Goal: Task Accomplishment & Management: Use online tool/utility

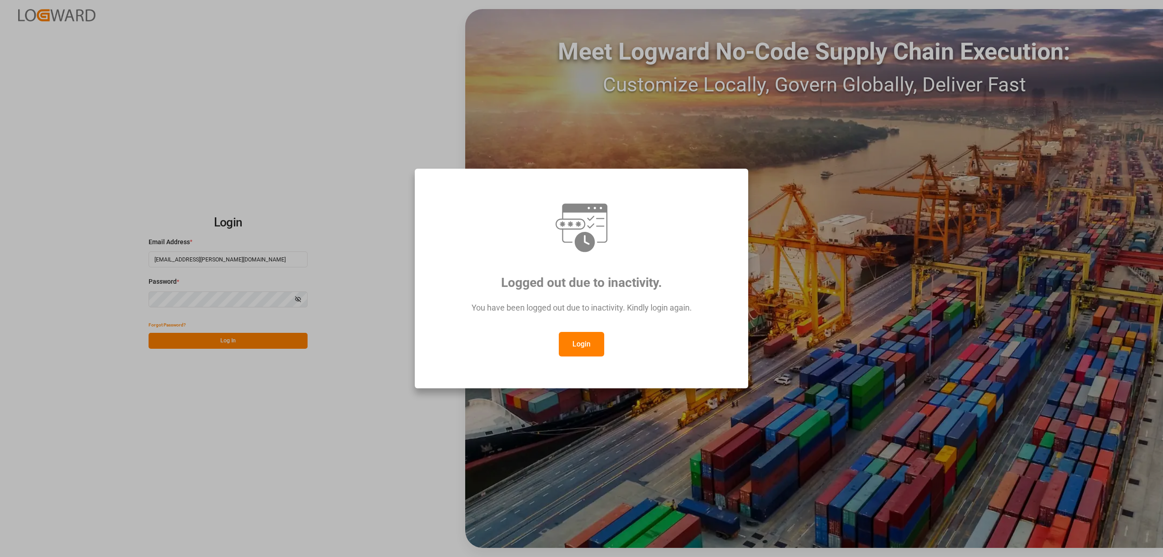
drag, startPoint x: 587, startPoint y: 331, endPoint x: 589, endPoint y: 337, distance: 6.5
click at [588, 332] on div "Logged out due to inactivity. You have been logged out due to inactivity. Kindl…" at bounding box center [582, 278] width 318 height 204
click at [592, 344] on button "Login" at bounding box center [581, 344] width 45 height 25
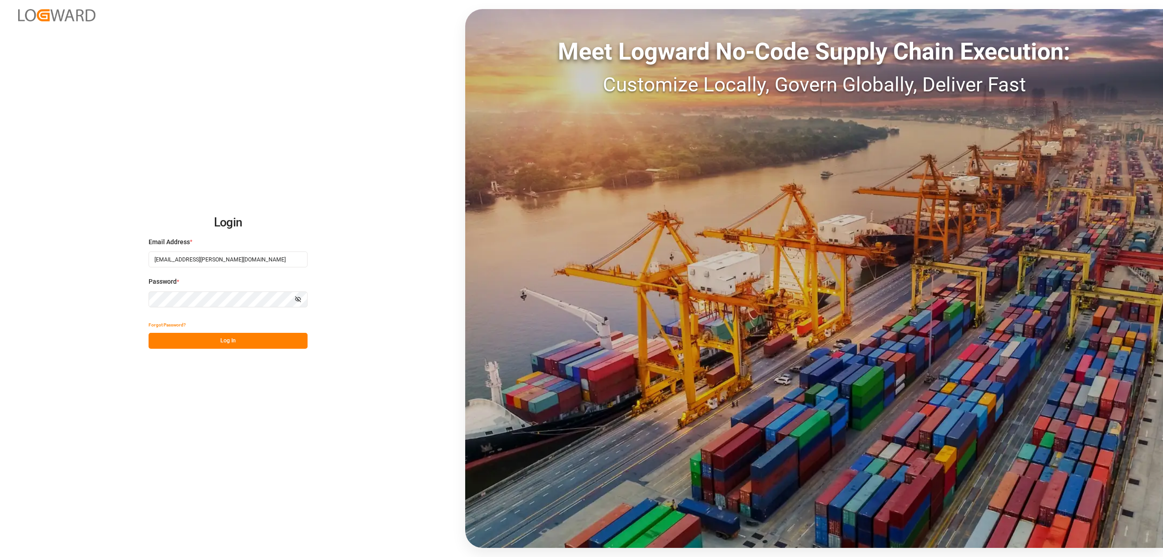
click at [266, 348] on button "Log In" at bounding box center [228, 341] width 159 height 16
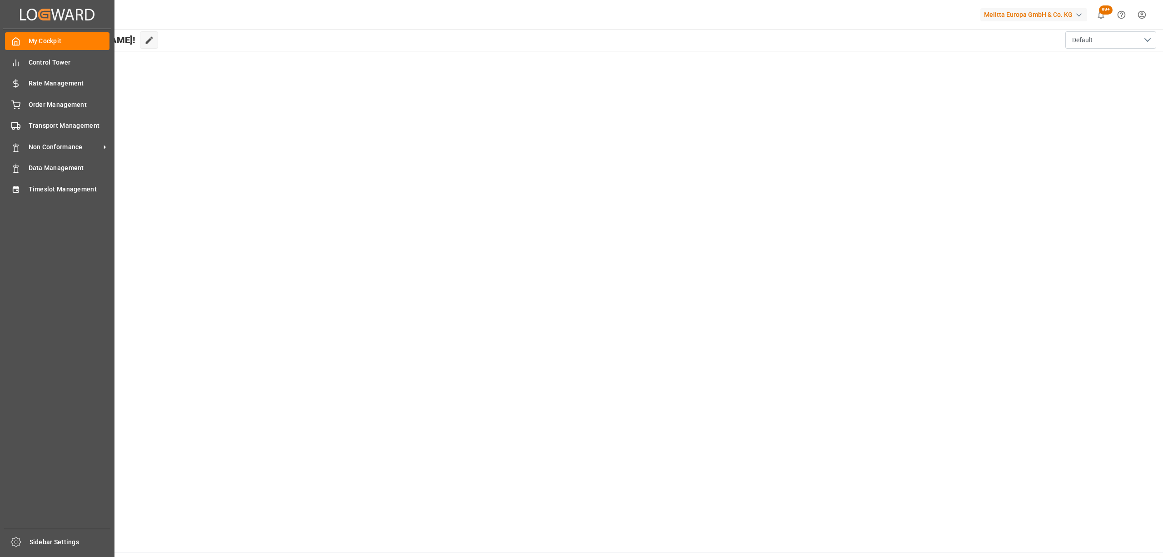
click at [21, 199] on div "My Cockpit My Cockpit Control Tower Control Tower Rate Management Rate Manageme…" at bounding box center [57, 278] width 108 height 499
click at [26, 186] on div "Timeslot Management Timeslot Management" at bounding box center [57, 189] width 104 height 18
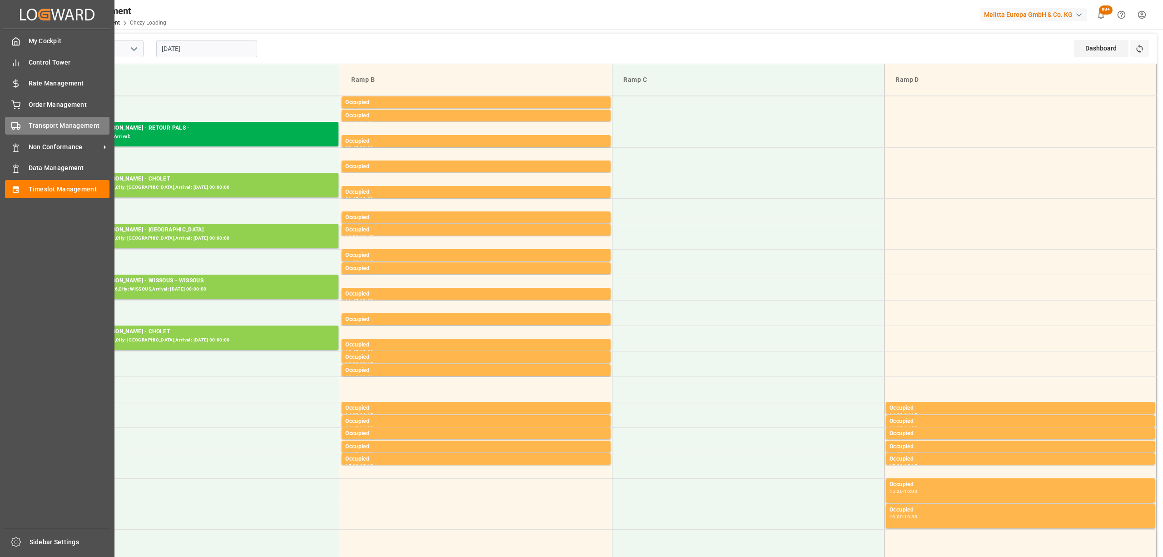
click at [27, 124] on div "Transport Management Transport Management" at bounding box center [57, 126] width 104 height 18
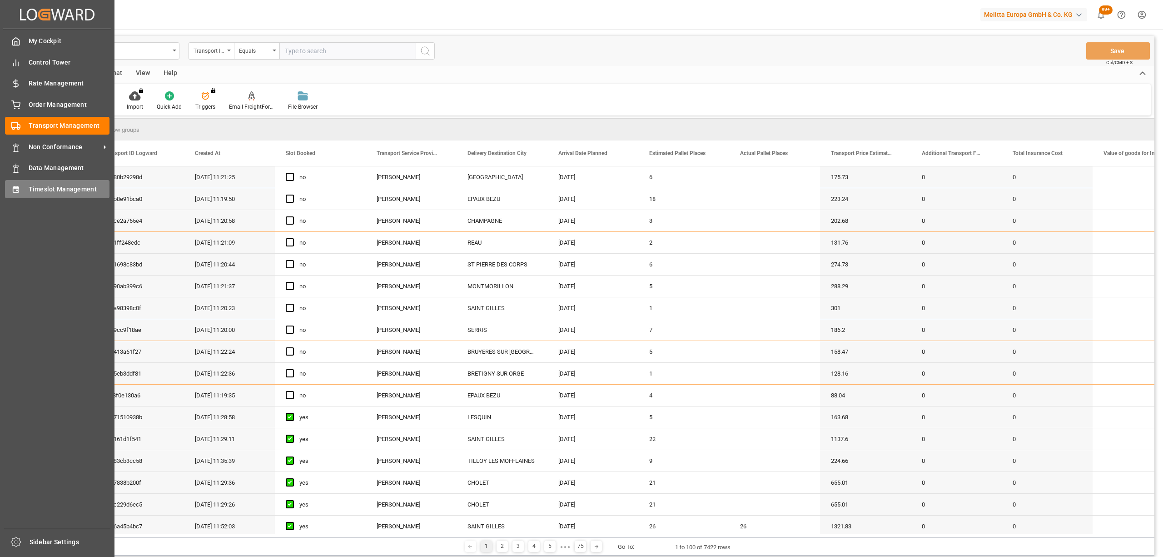
click at [27, 191] on div "Timeslot Management Timeslot Management" at bounding box center [57, 189] width 104 height 18
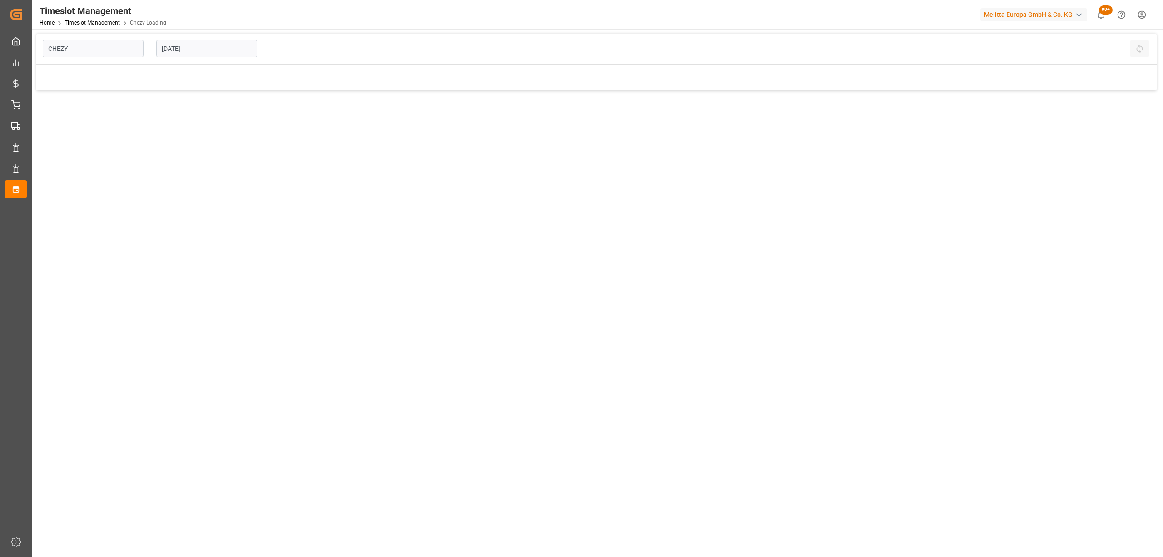
type input "Chezy Loading"
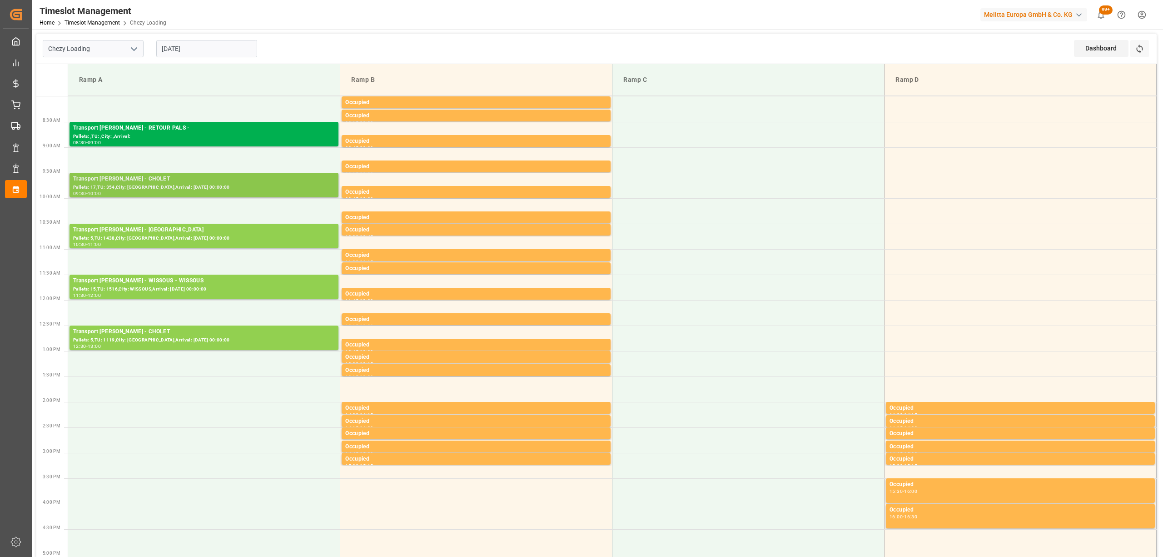
click at [304, 193] on div "09:30 - 10:00" at bounding box center [204, 193] width 262 height 5
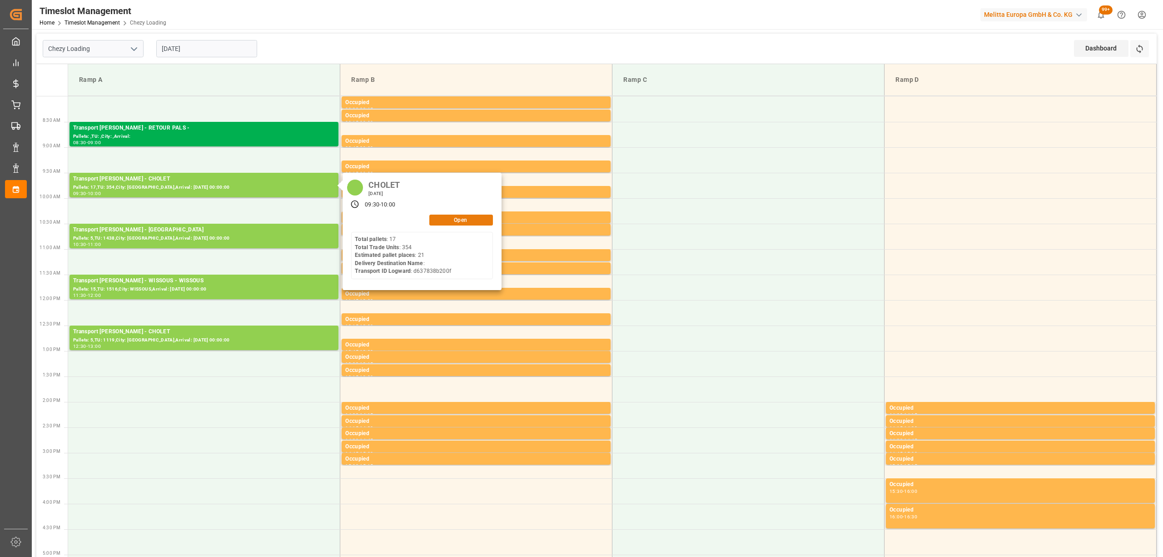
click at [481, 214] on button "Open" at bounding box center [461, 219] width 64 height 11
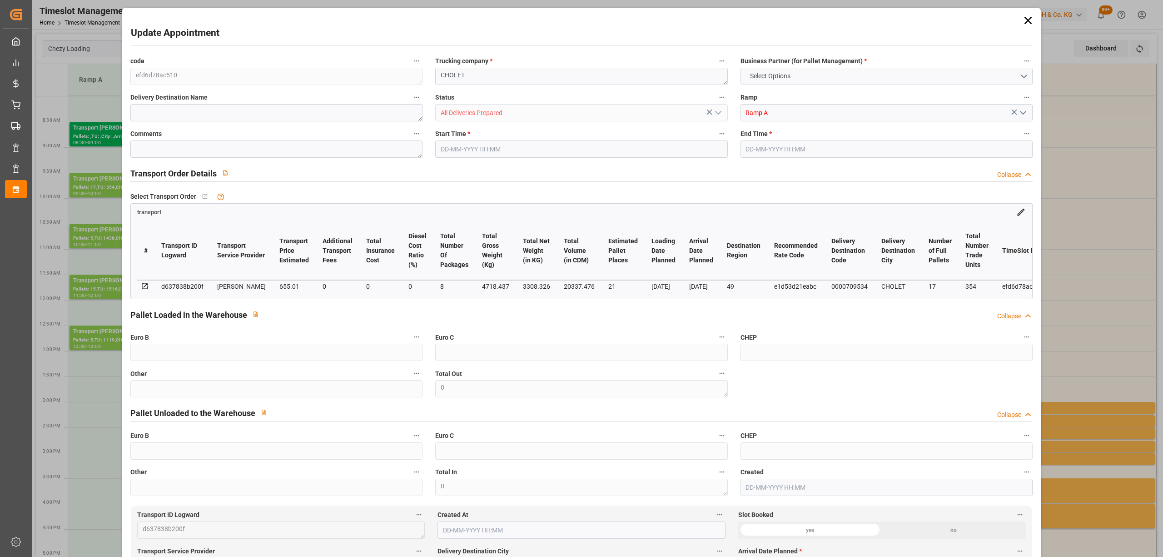
type input "0"
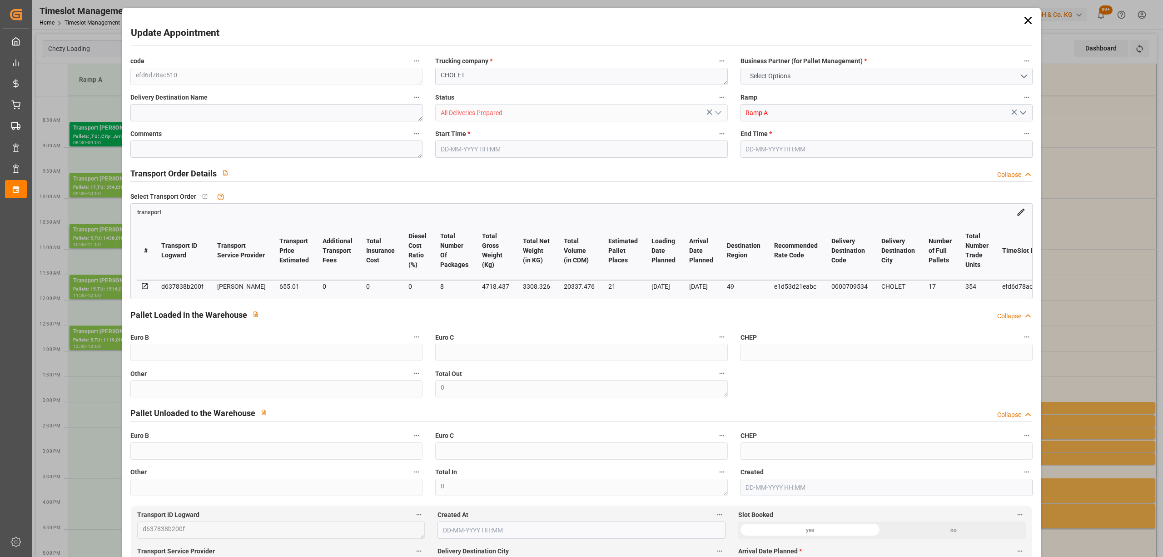
type input "0"
type input "21"
type input "655.01"
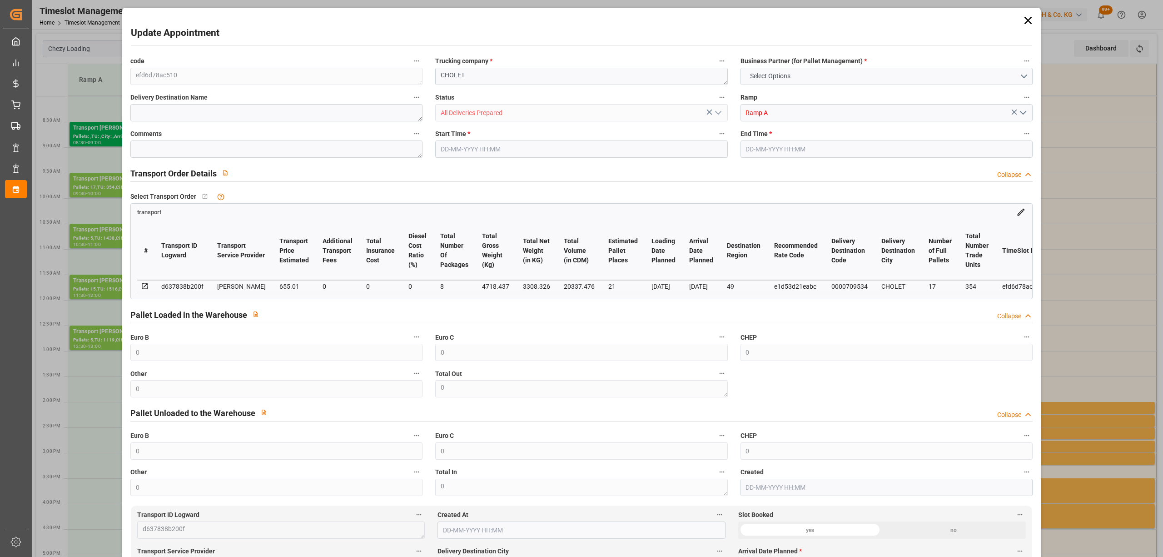
type input "0"
type input "632.8707"
type input "-22.1393"
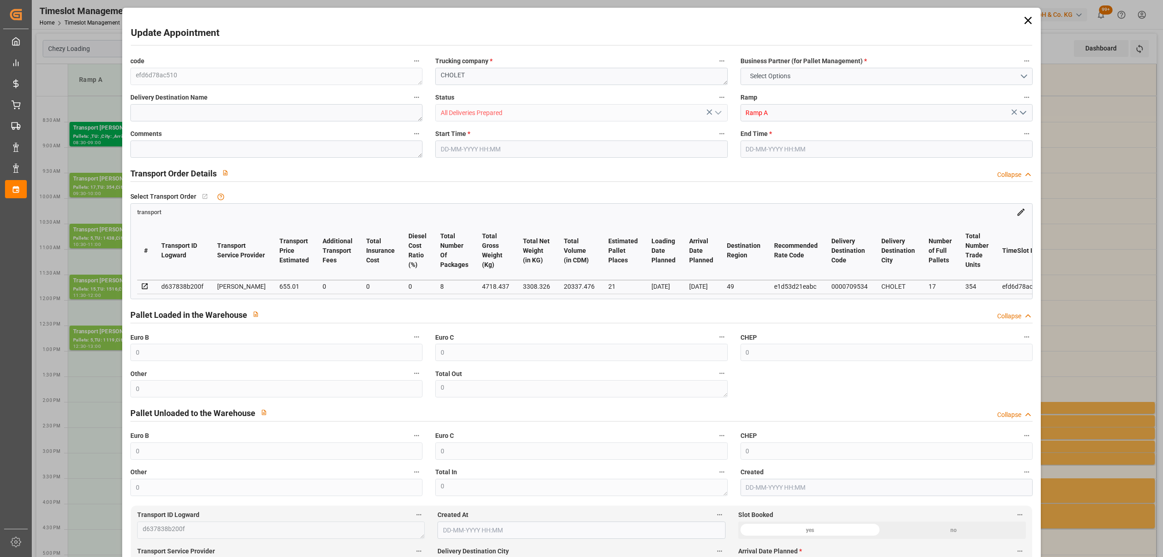
type input "8"
type input "3308.326"
type input "5602.737"
type input "20337.476"
type input "49"
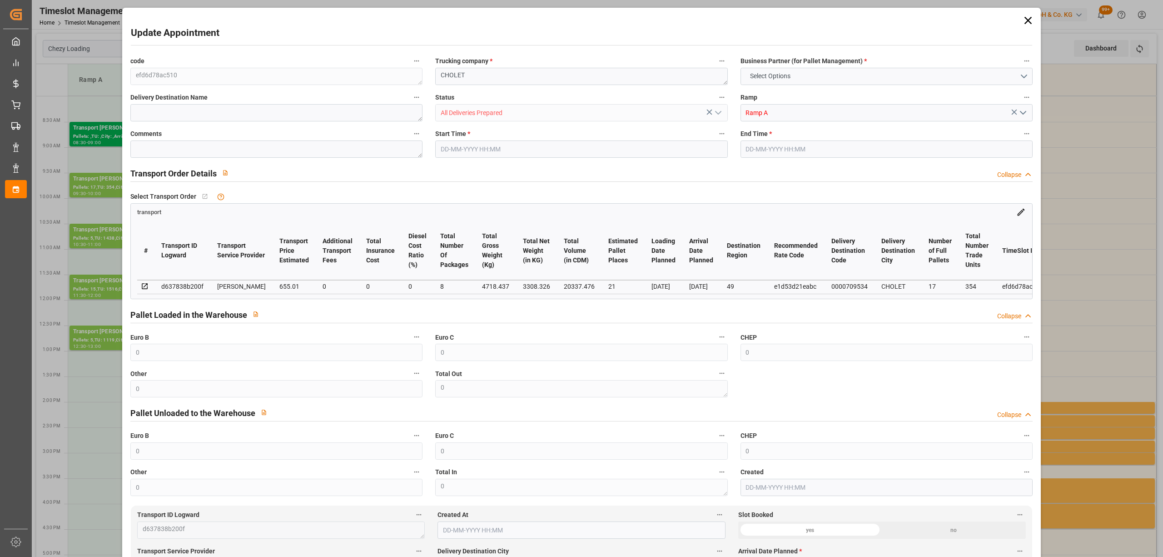
type input "17"
type input "354"
type input "23"
type input "101"
type input "4718.437"
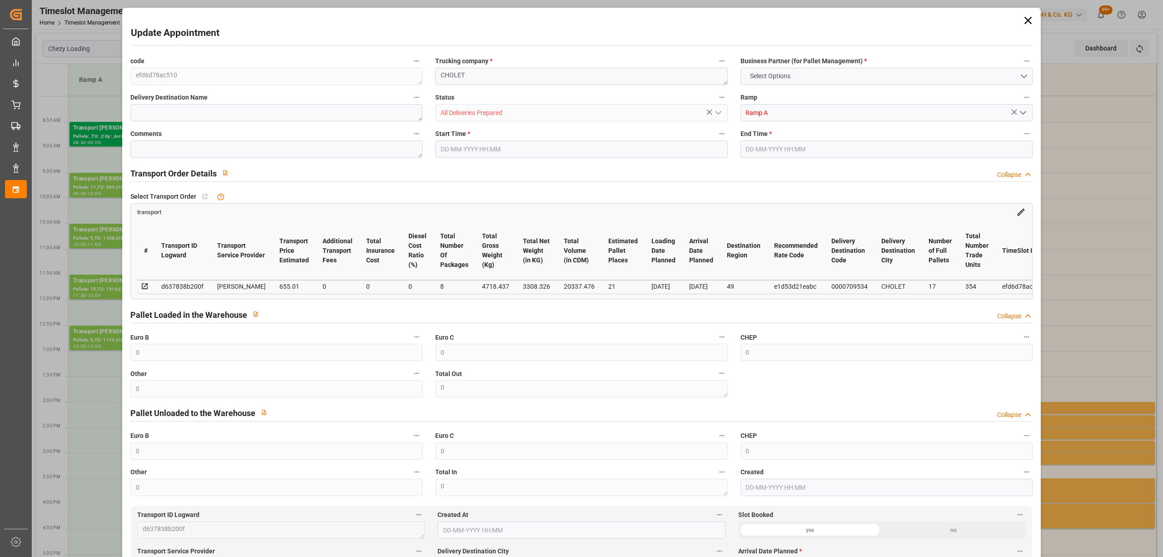
type input "0"
type input "4710.8598"
type input "0"
type input "21"
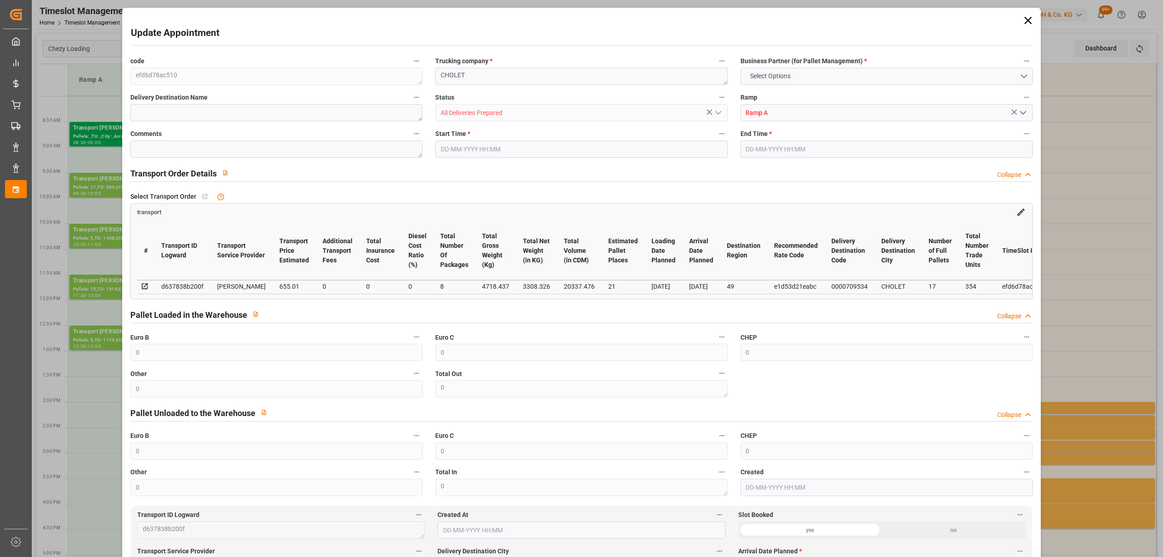
type input "35"
type input "[DATE] 09:30"
type input "[DATE] 10:00"
type input "[DATE] 14:22"
type input "[DATE] 11:29"
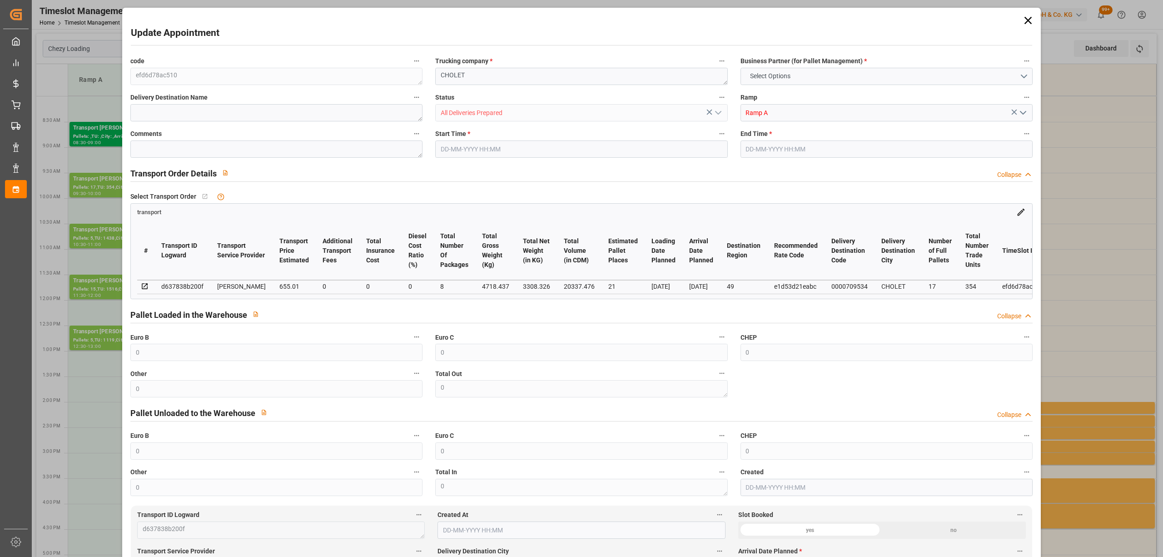
type input "[DATE]"
click at [437, 77] on textarea "CHOLET" at bounding box center [581, 76] width 292 height 17
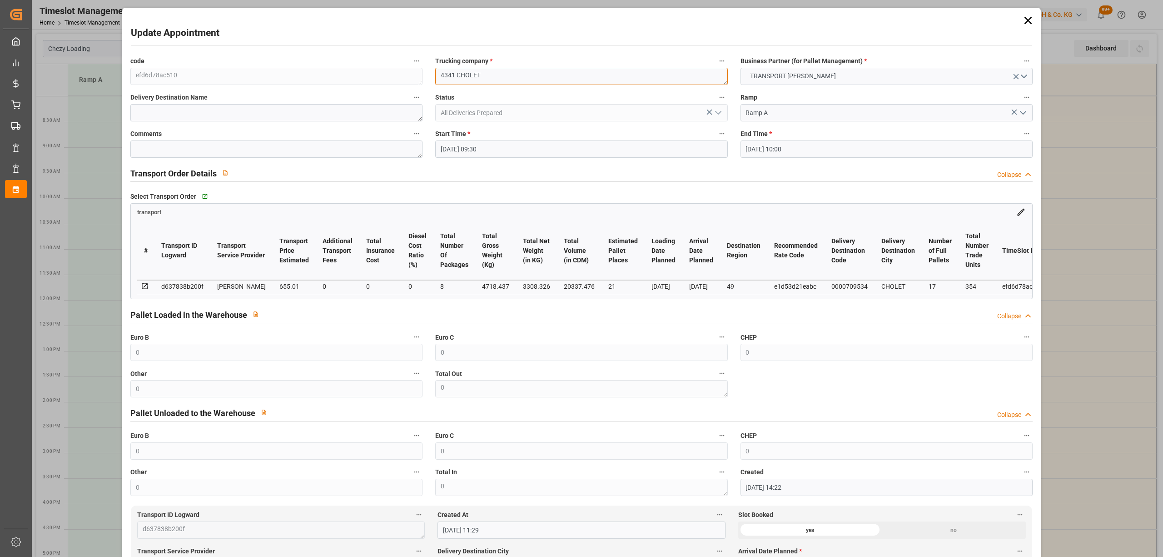
type textarea "4341 CHOLET"
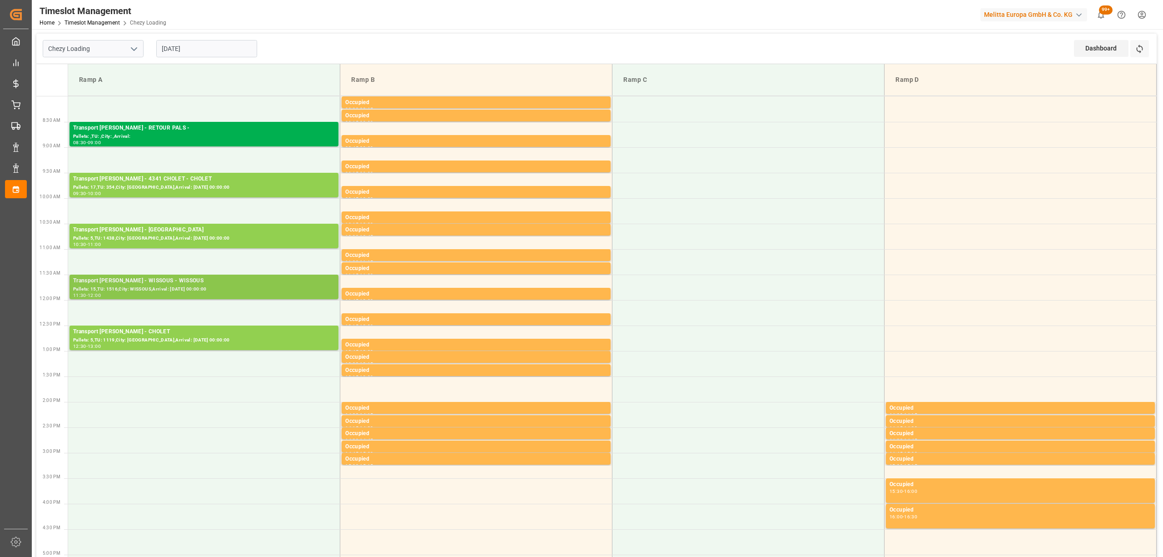
click at [201, 290] on div "Pallets: 15,TU: 1516,City: WISSOUS,Arrival: [DATE] 00:00:00" at bounding box center [204, 289] width 262 height 8
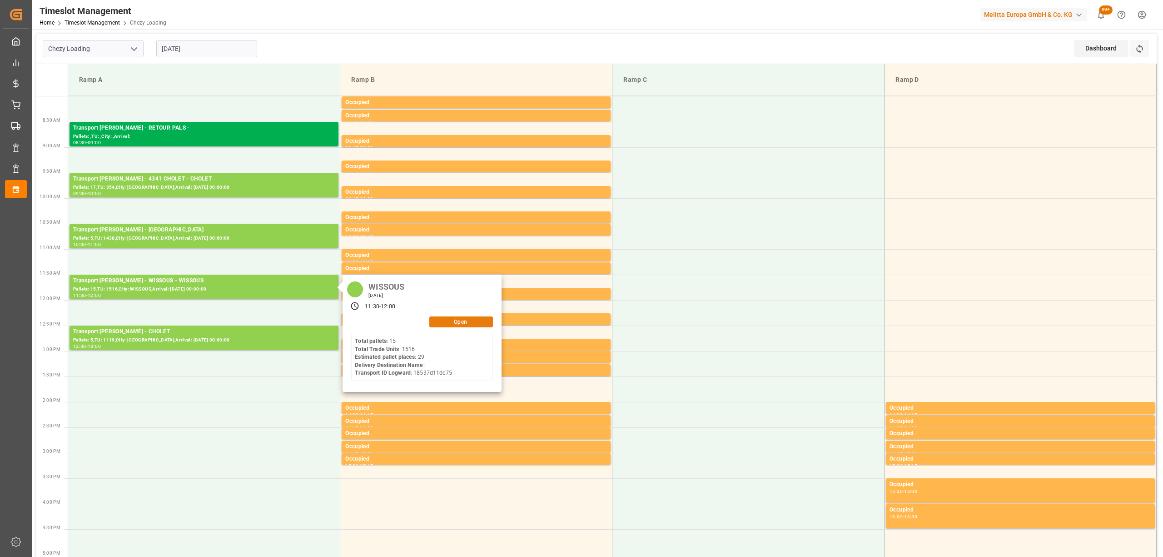
click at [480, 324] on button "Open" at bounding box center [461, 321] width 64 height 11
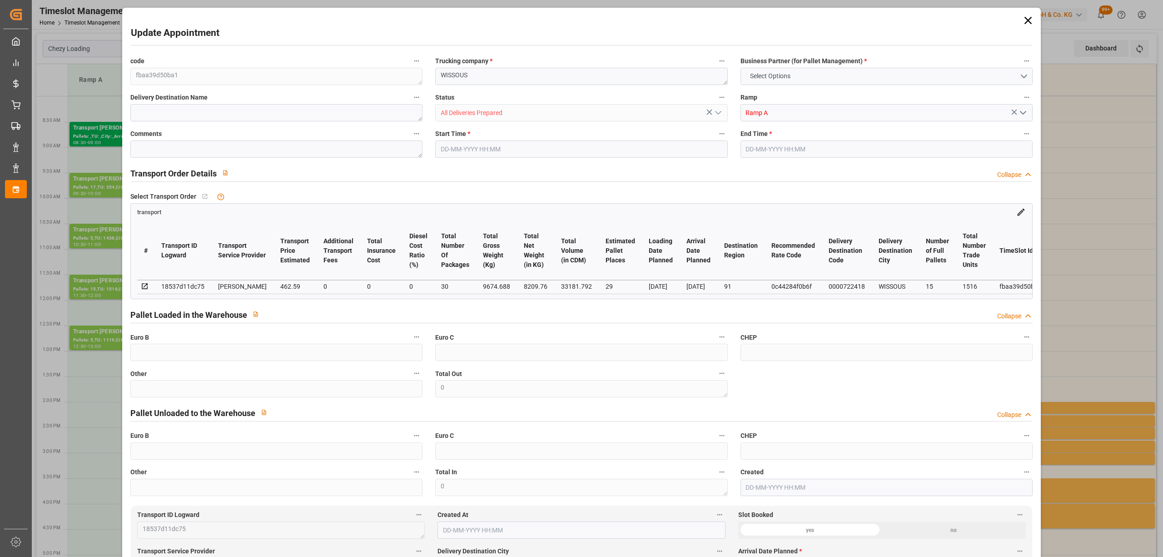
type input "29"
type input "462.59"
type input "0"
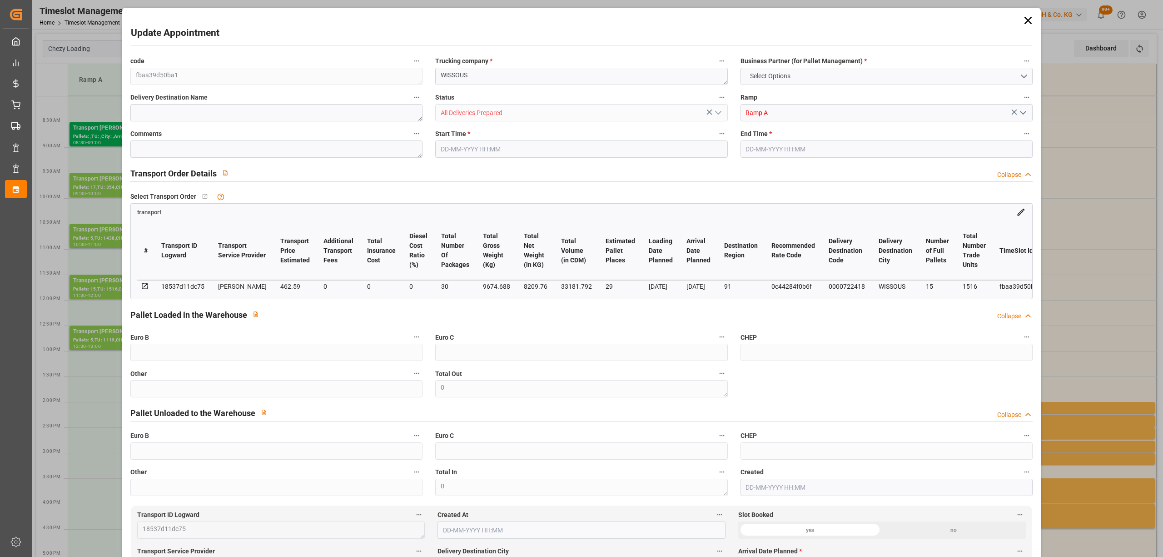
type input "443.8551"
type input "-18.7349"
type input "30"
type input "8209.76"
type input "10980.248"
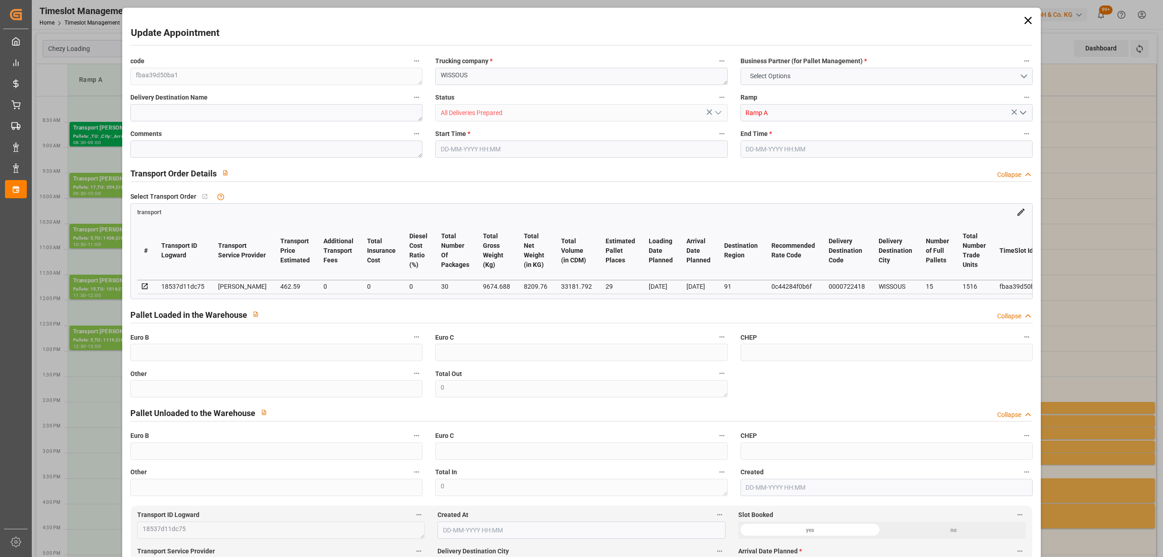
type input "33181.792"
type input "91"
type input "15"
type input "1516"
type input "30"
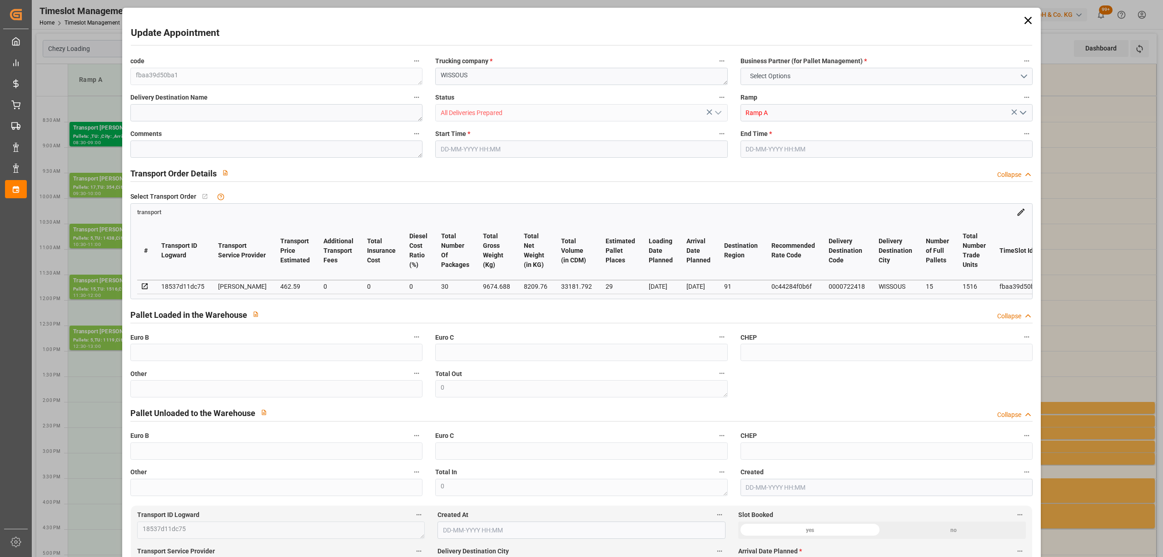
type input "101"
type input "9674.688"
type input "0"
type input "4710.8598"
type input "0"
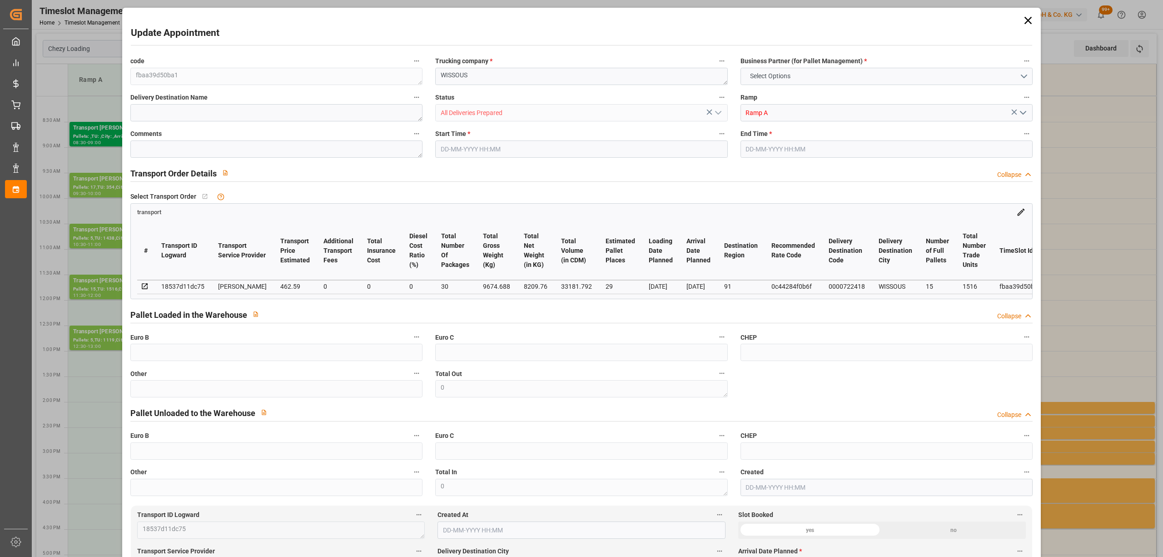
type input "0"
type input "21"
type input "35"
type input "[DATE] 11:30"
type input "[DATE] 12:00"
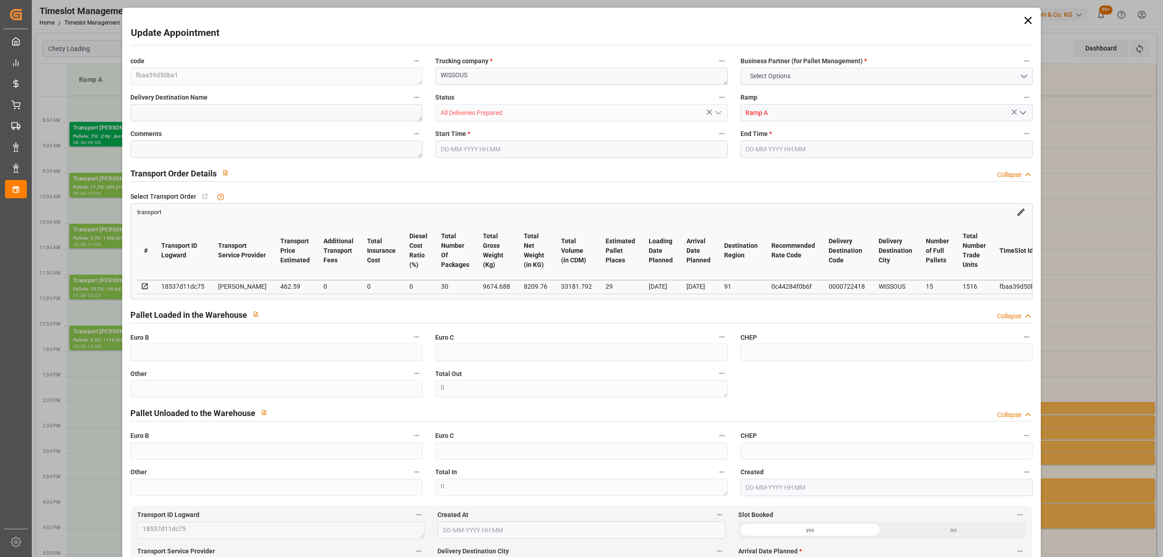
type input "[DATE] 14:46"
type input "[DATE] 11:34"
type input "[DATE]"
click at [435, 75] on textarea "WISSOUS" at bounding box center [581, 76] width 292 height 17
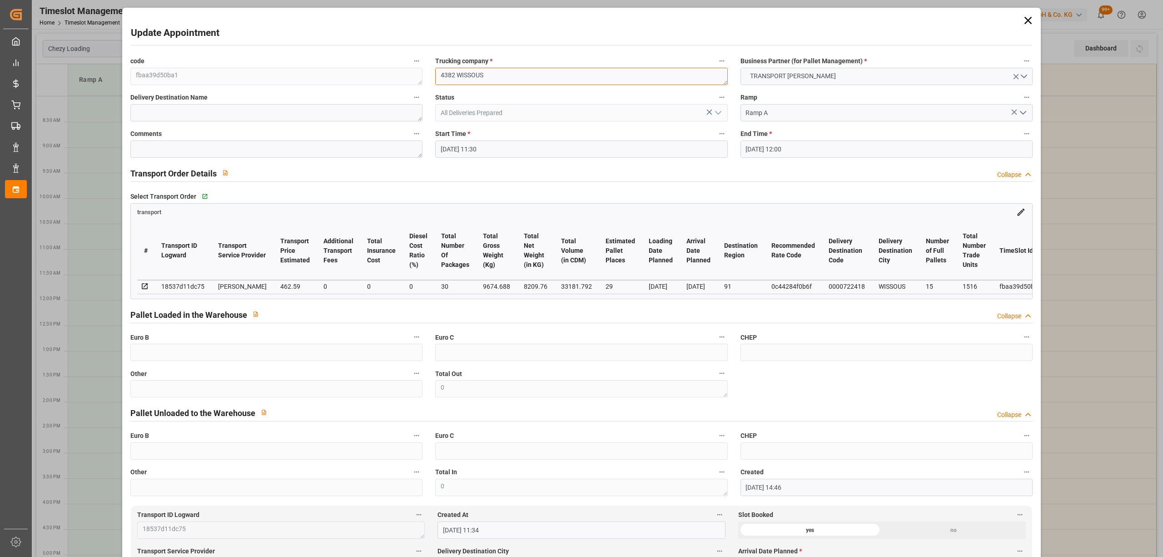
type textarea "4382 WISSOUS"
